Goal: Task Accomplishment & Management: Manage account settings

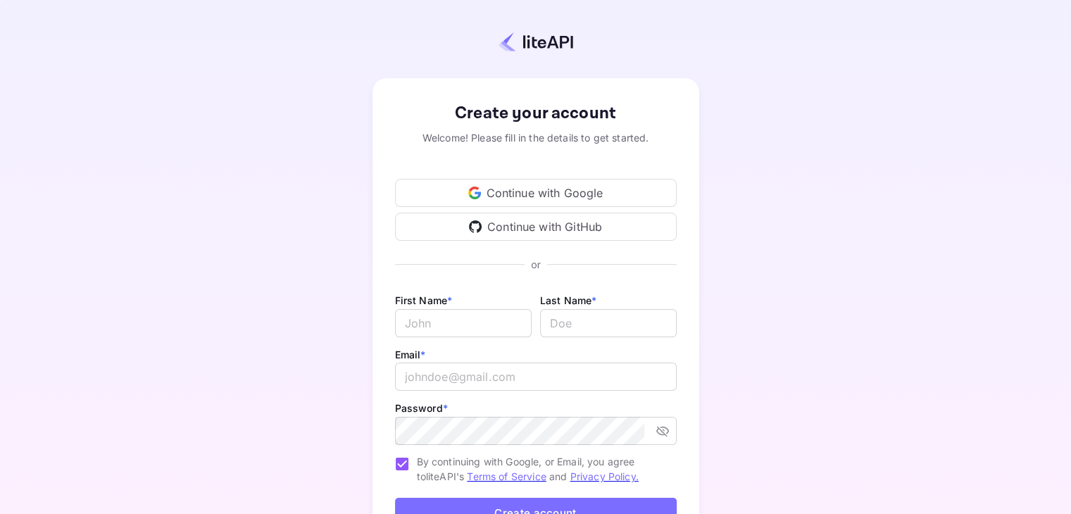
click at [491, 191] on div "Continue with Google" at bounding box center [536, 193] width 282 height 28
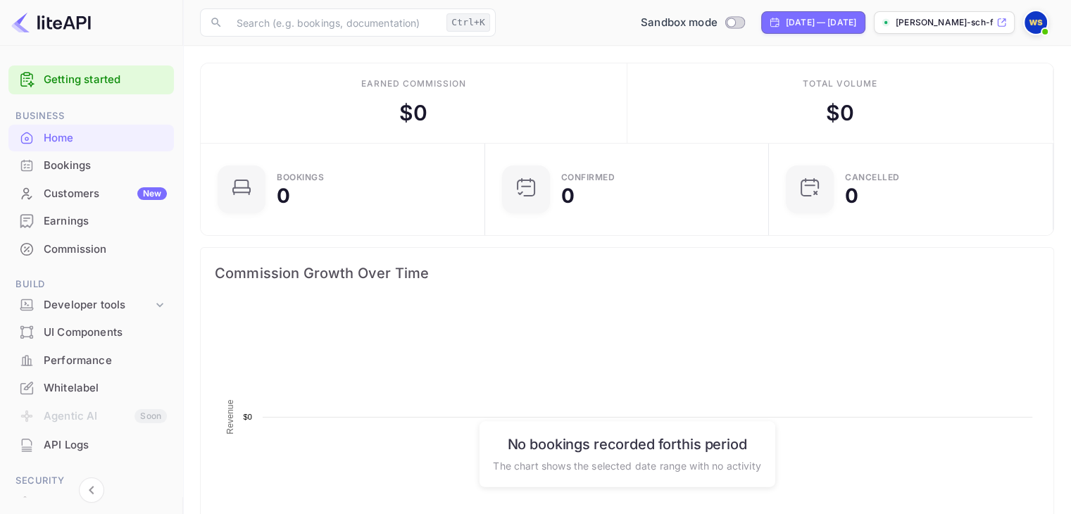
scroll to position [218, 265]
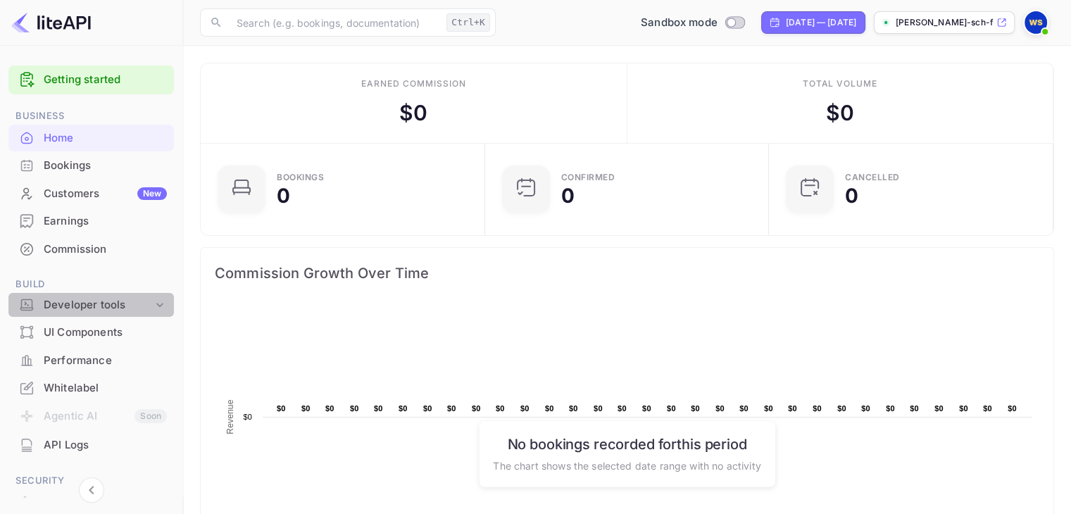
click at [99, 299] on div "Developer tools" at bounding box center [98, 305] width 109 height 16
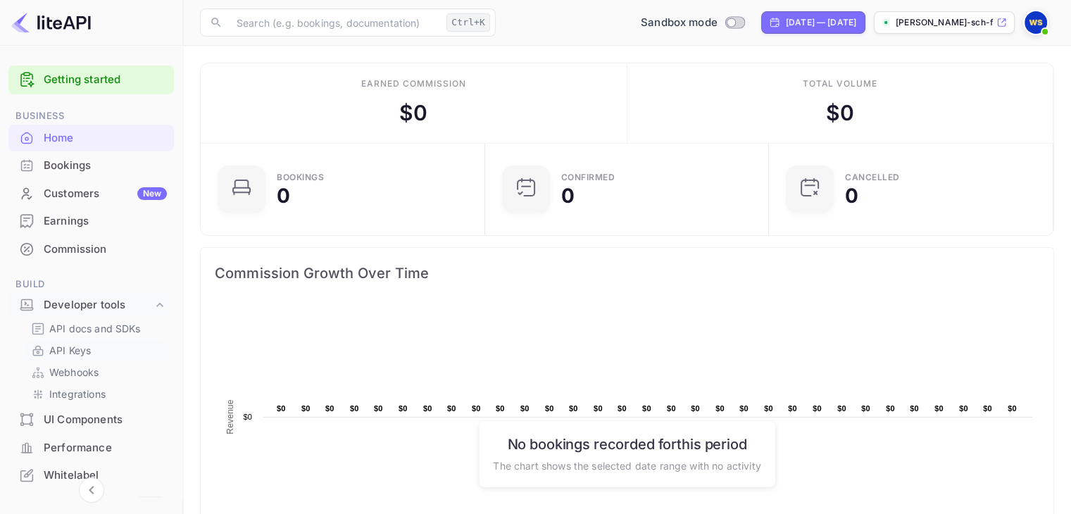
click at [73, 353] on p "API Keys" at bounding box center [70, 350] width 42 height 15
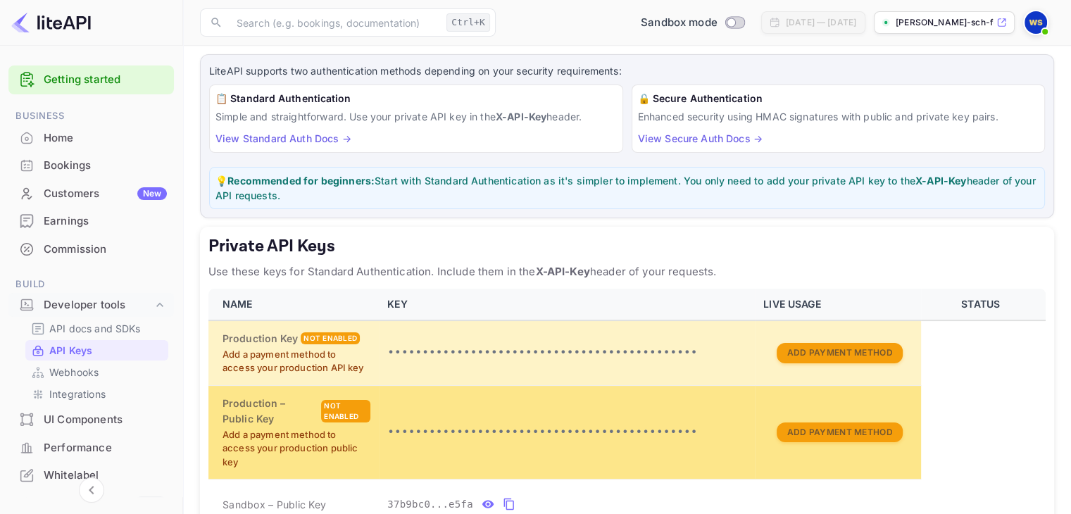
scroll to position [282, 0]
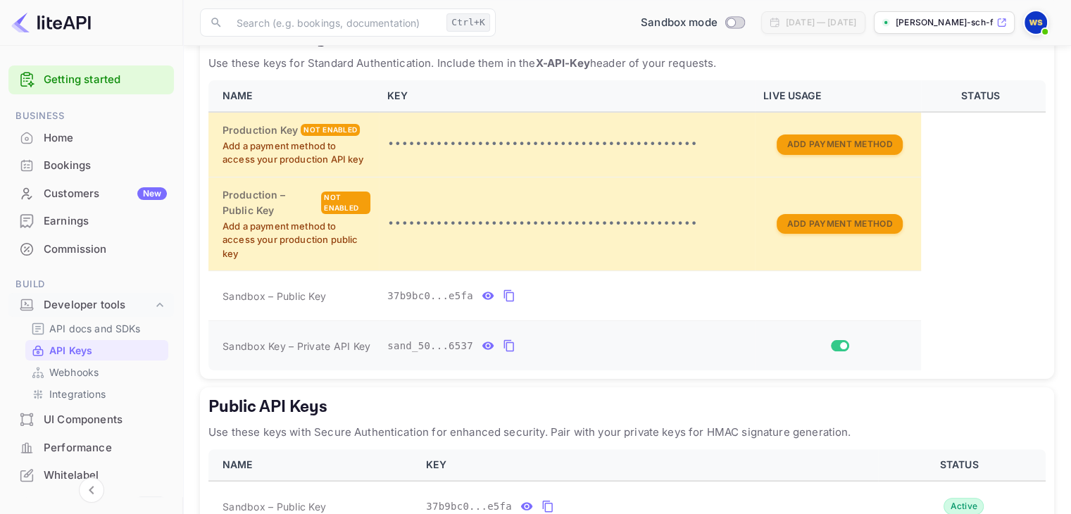
click at [504, 343] on icon "private api keys table" at bounding box center [509, 345] width 13 height 17
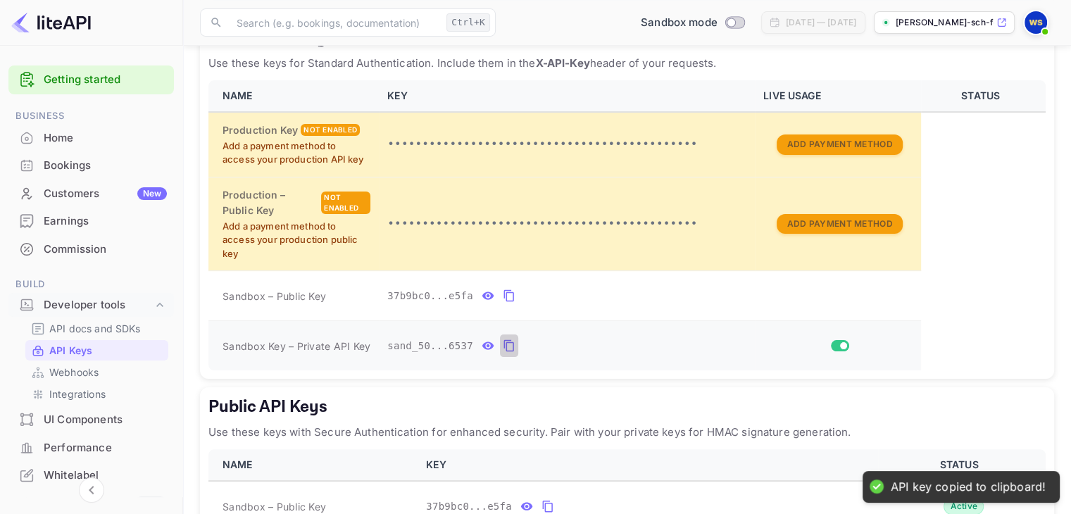
click at [507, 345] on icon "private api keys table" at bounding box center [509, 345] width 13 height 17
